Goal: Task Accomplishment & Management: Use online tool/utility

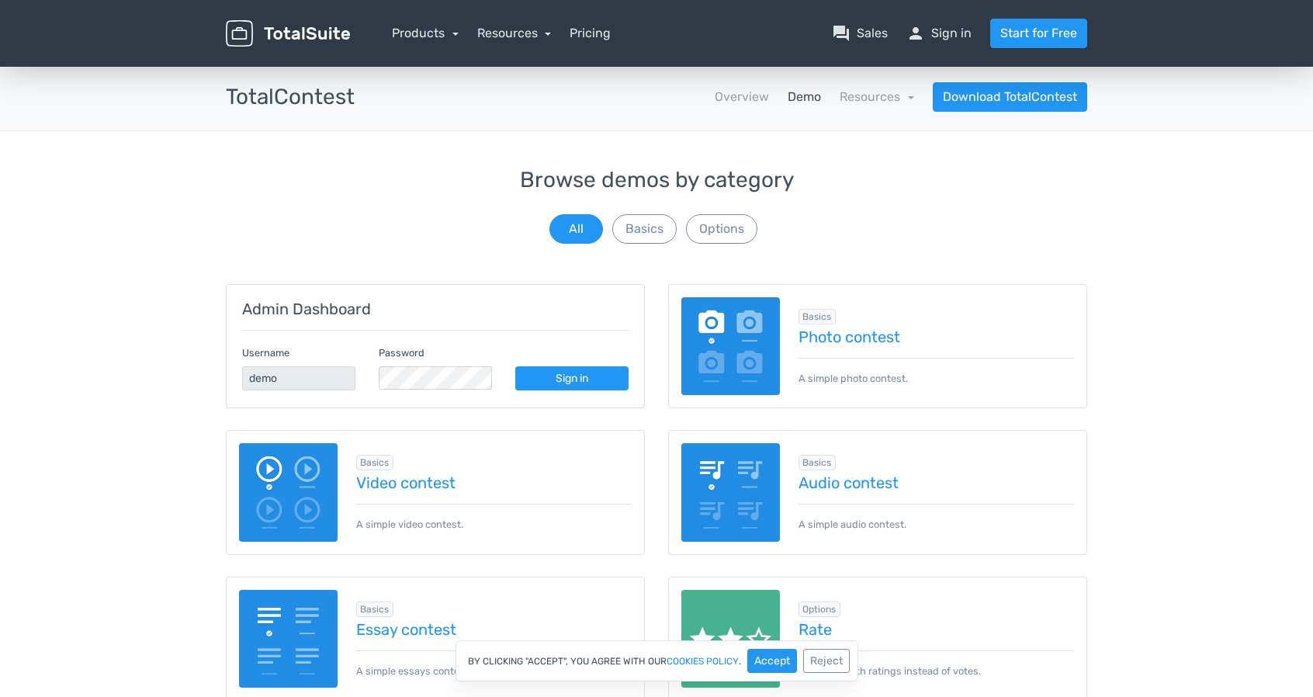
scroll to position [87, 0]
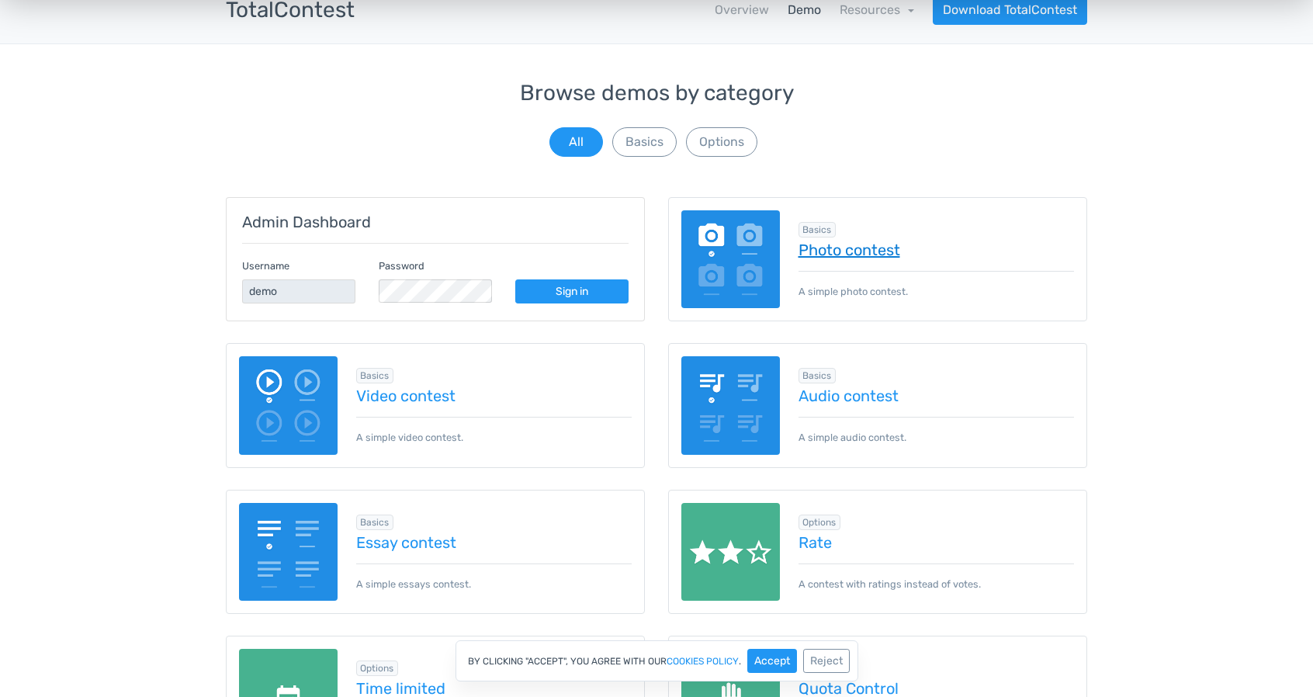
click at [887, 244] on link "Photo contest" at bounding box center [936, 249] width 276 height 17
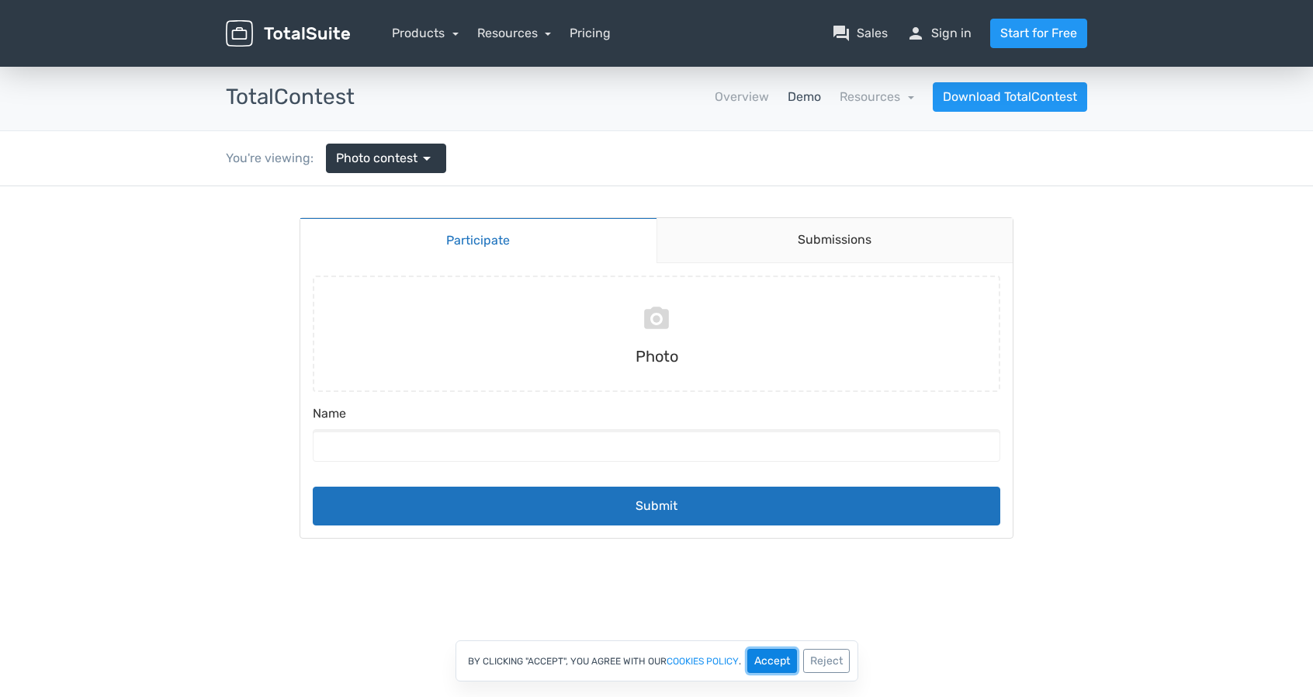
click at [774, 658] on button "Accept" at bounding box center [772, 661] width 50 height 24
click at [777, 359] on input "file" at bounding box center [656, 333] width 700 height 116
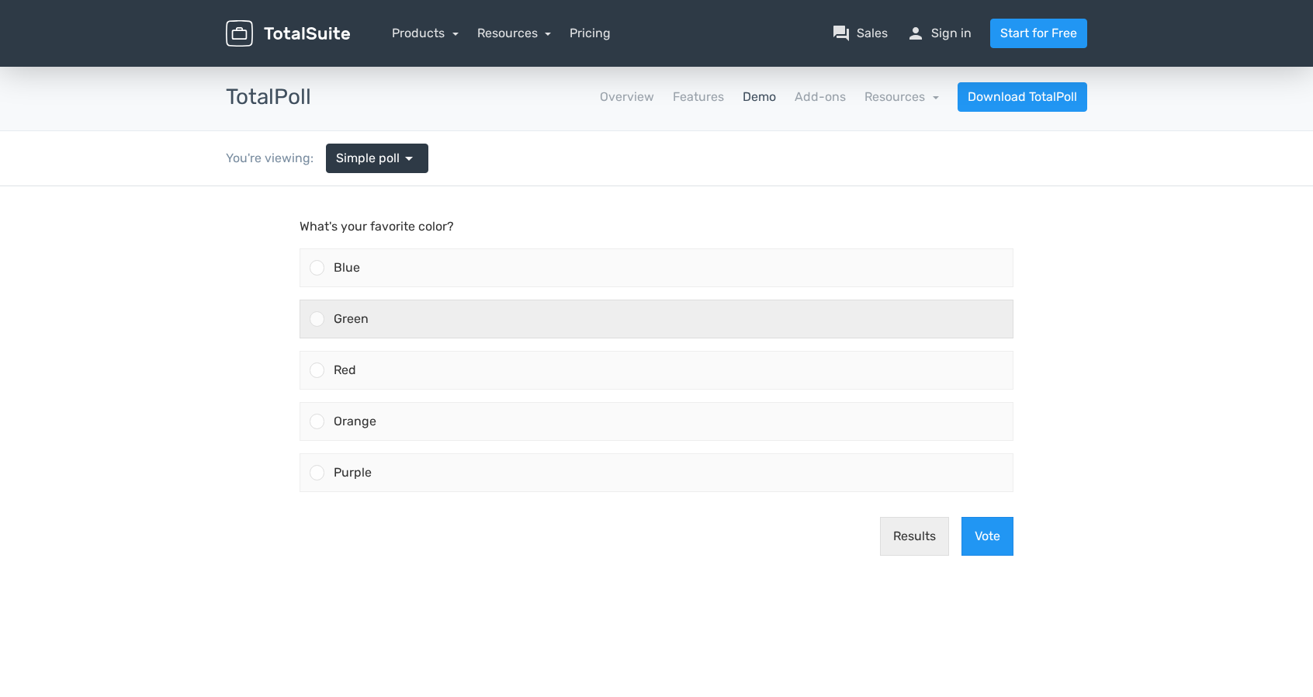
click at [509, 308] on div "Green" at bounding box center [668, 318] width 688 height 37
click at [317, 319] on input "Green" at bounding box center [317, 319] width 0 height 0
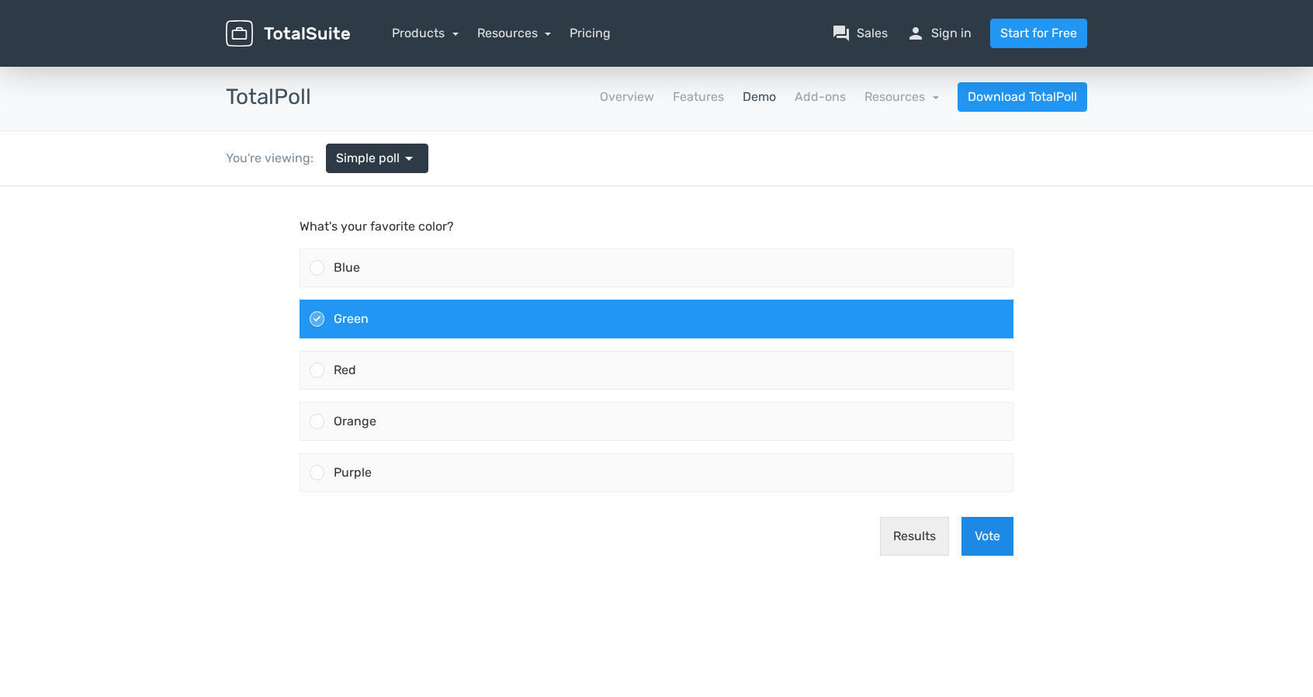
click at [994, 528] on button "Vote" at bounding box center [987, 536] width 52 height 39
